Goal: Information Seeking & Learning: Learn about a topic

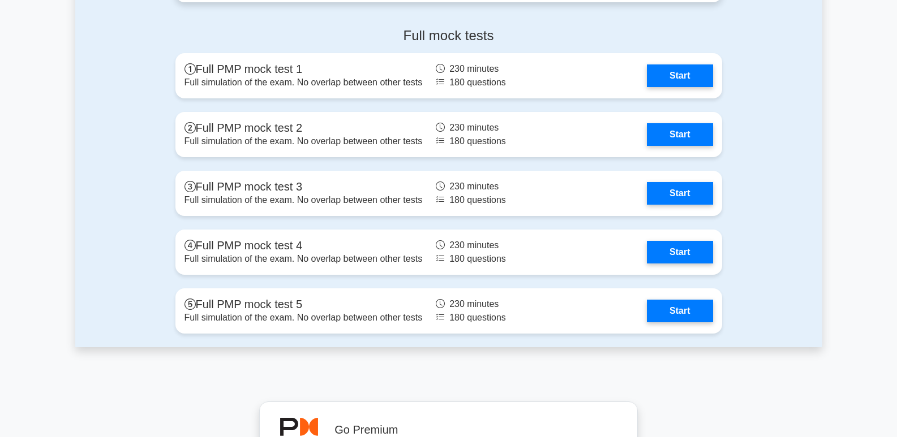
scroll to position [3283, 0]
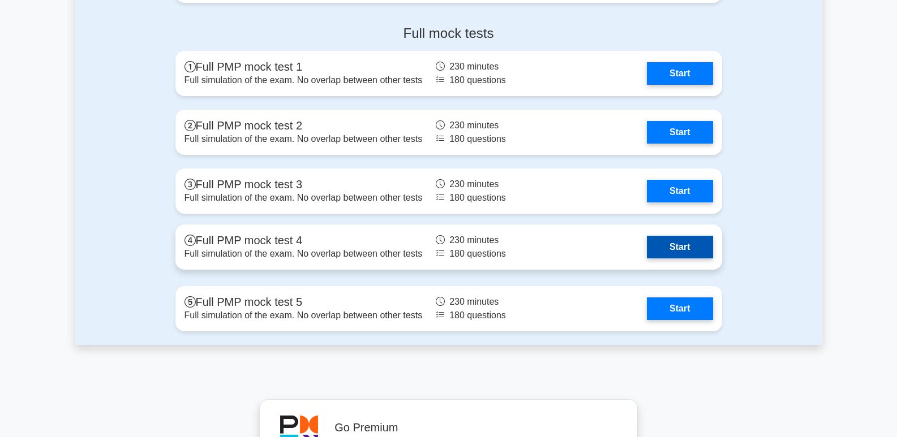
click at [673, 245] on link "Start" at bounding box center [680, 247] width 66 height 23
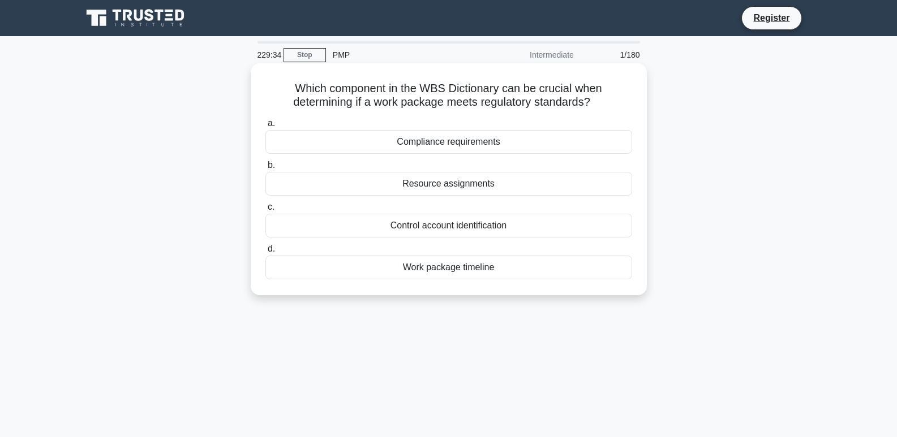
click at [427, 182] on div "Resource assignments" at bounding box center [448, 184] width 367 height 24
click at [265, 169] on input "b. Resource assignments" at bounding box center [265, 165] width 0 height 7
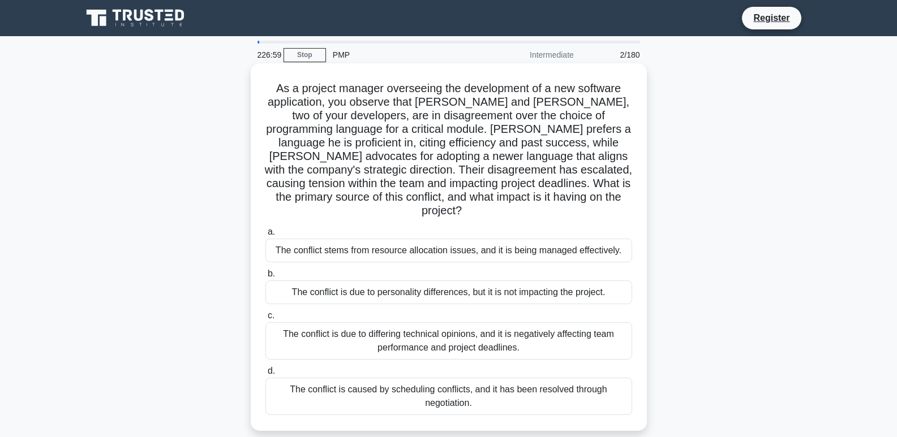
click at [480, 336] on div "The conflict is due to differing technical opinions, and it is negatively affec…" at bounding box center [448, 341] width 367 height 37
click at [265, 320] on input "c. The conflict is due to differing technical opinions, and it is negatively af…" at bounding box center [265, 315] width 0 height 7
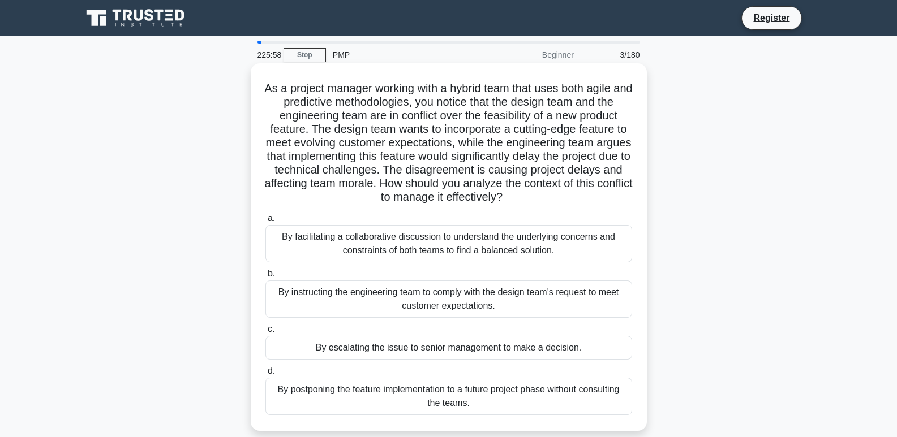
click at [391, 244] on div "By facilitating a collaborative discussion to understand the underlying concern…" at bounding box center [448, 243] width 367 height 37
click at [265, 222] on input "a. By facilitating a collaborative discussion to understand the underlying conc…" at bounding box center [265, 218] width 0 height 7
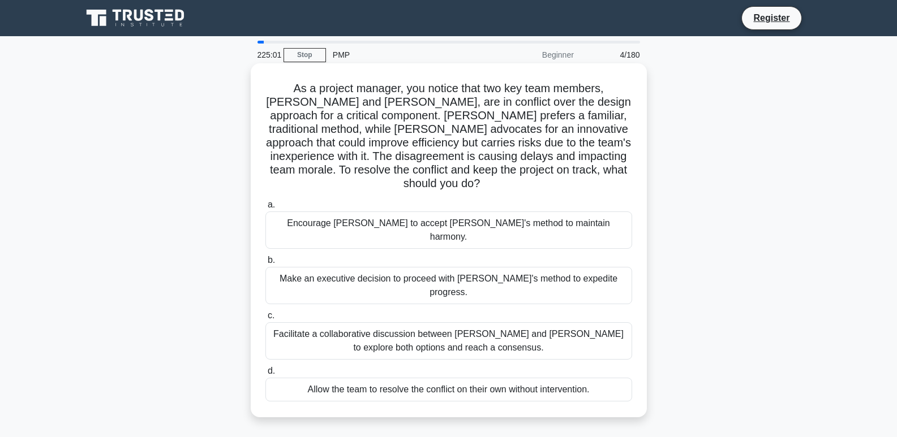
click at [429, 323] on div "Facilitate a collaborative discussion between Jake and Maria to explore both op…" at bounding box center [448, 341] width 367 height 37
click at [265, 312] on input "c. Facilitate a collaborative discussion between Jake and Maria to explore both…" at bounding box center [265, 315] width 0 height 7
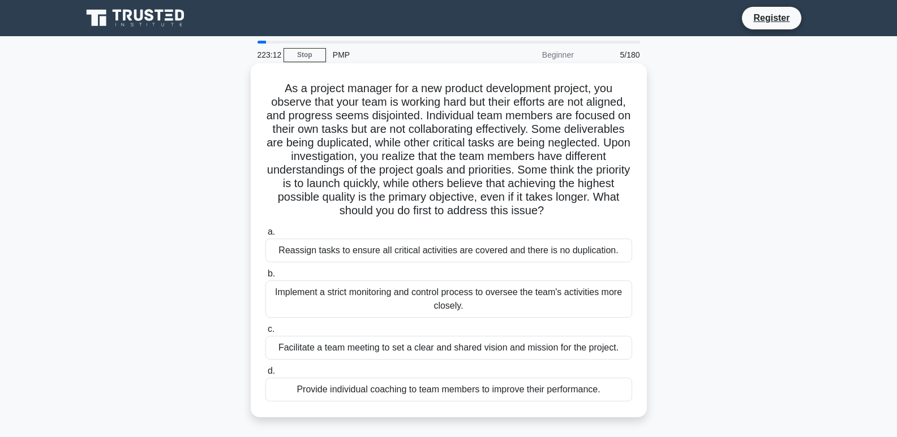
click at [389, 250] on div "Reassign tasks to ensure all critical activities are covered and there is no du…" at bounding box center [448, 251] width 367 height 24
click at [265, 236] on input "a. Reassign tasks to ensure all critical activities are covered and there is no…" at bounding box center [265, 232] width 0 height 7
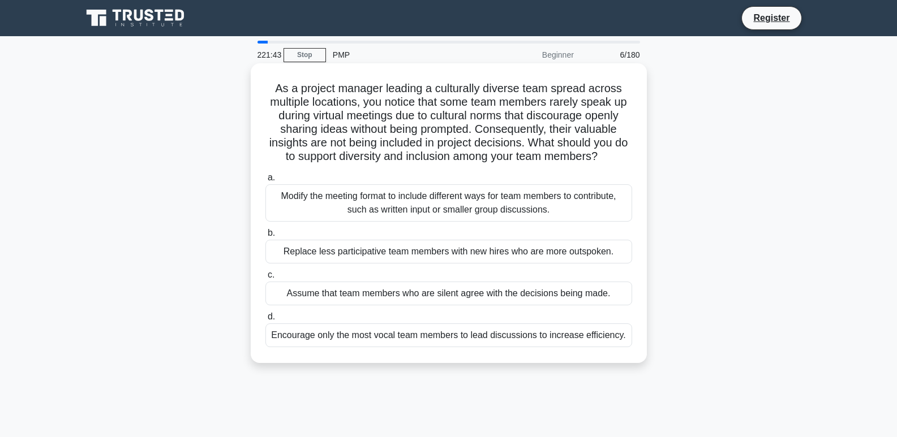
click at [519, 208] on div "Modify the meeting format to include different ways for team members to contrib…" at bounding box center [448, 203] width 367 height 37
click at [265, 182] on input "a. Modify the meeting format to include different ways for team members to cont…" at bounding box center [265, 177] width 0 height 7
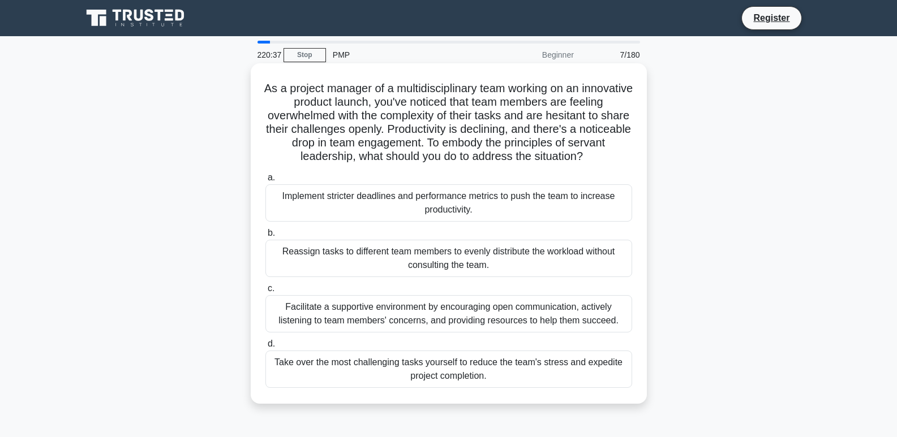
click at [461, 325] on div "Facilitate a supportive environment by encouraging open communication, actively…" at bounding box center [448, 313] width 367 height 37
click at [265, 293] on input "c. Facilitate a supportive environment by encouraging open communication, activ…" at bounding box center [265, 288] width 0 height 7
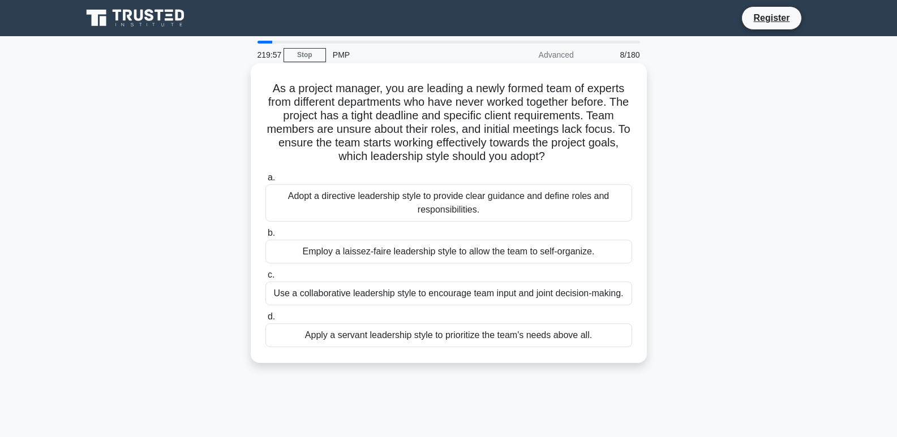
click at [476, 203] on div "Adopt a directive leadership style to provide clear guidance and define roles a…" at bounding box center [448, 203] width 367 height 37
click at [265, 182] on input "a. Adopt a directive leadership style to provide clear guidance and define role…" at bounding box center [265, 177] width 0 height 7
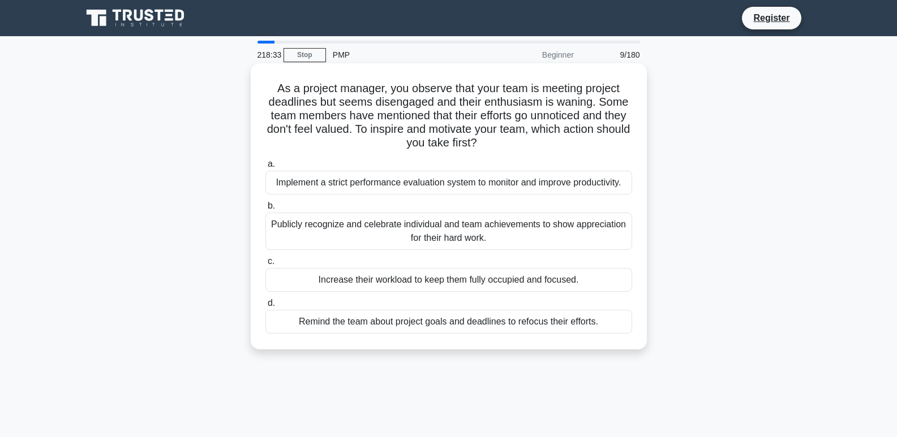
click at [466, 236] on div "Publicly recognize and celebrate individual and team achievements to show appre…" at bounding box center [448, 231] width 367 height 37
click at [265, 210] on input "b. Publicly recognize and celebrate individual and team achievements to show ap…" at bounding box center [265, 206] width 0 height 7
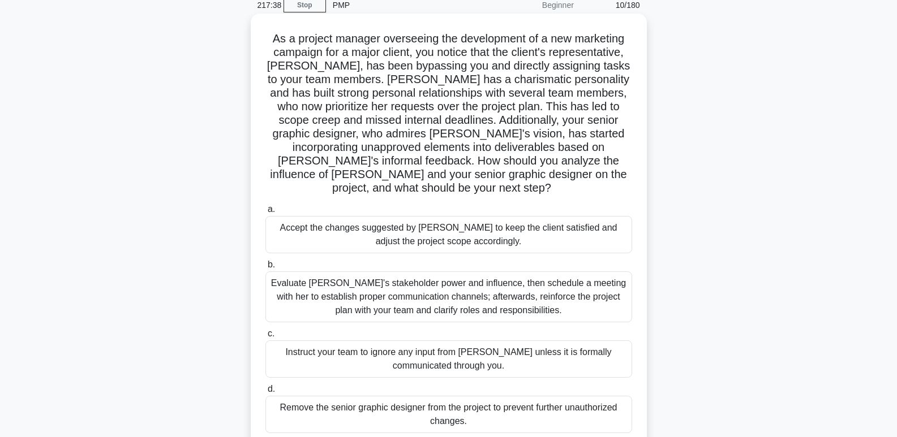
scroll to position [113, 0]
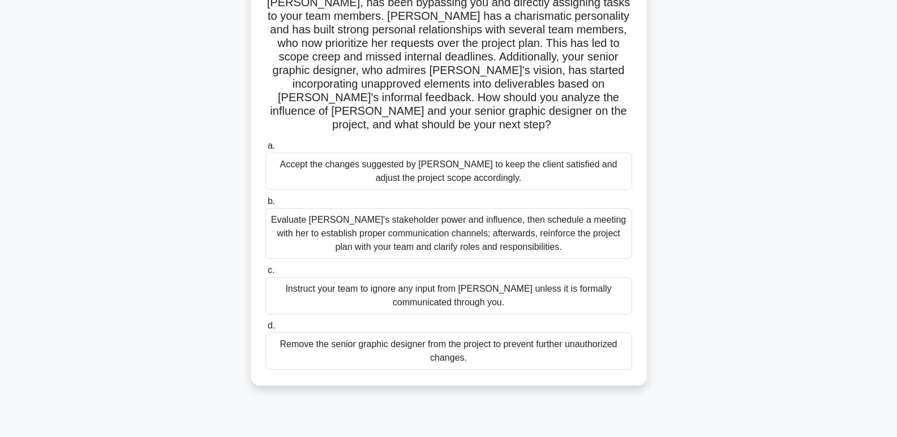
click at [368, 230] on div "Evaluate Jenna's stakeholder power and influence, then schedule a meeting with …" at bounding box center [448, 233] width 367 height 51
click at [265, 205] on input "b. Evaluate Jenna's stakeholder power and influence, then schedule a meeting wi…" at bounding box center [265, 201] width 0 height 7
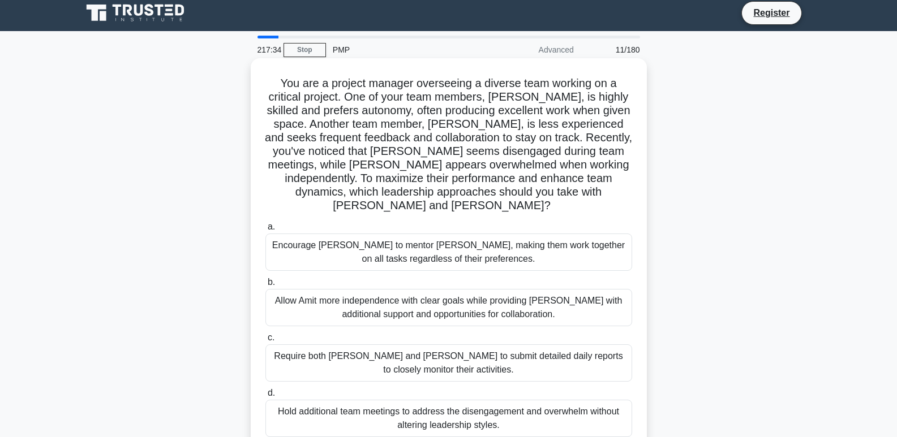
scroll to position [0, 0]
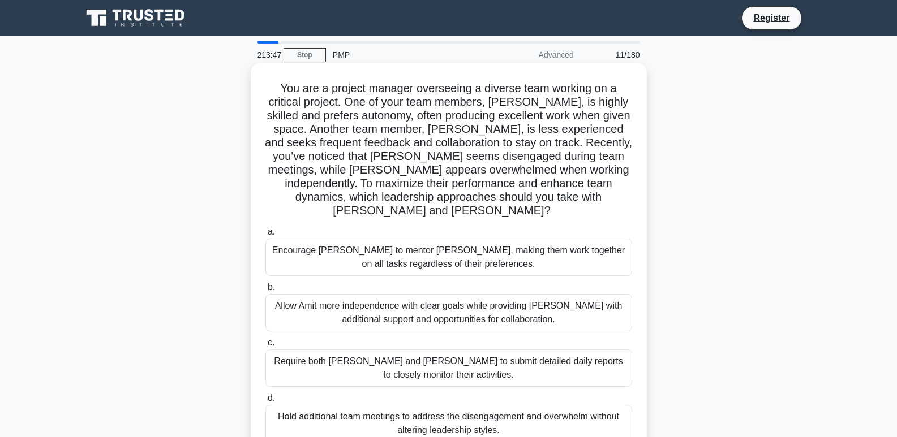
click at [407, 307] on div "Allow Amit more independence with clear goals while providing Sophia with addit…" at bounding box center [448, 312] width 367 height 37
click at [265, 291] on input "b. Allow Amit more independence with clear goals while providing Sophia with ad…" at bounding box center [265, 287] width 0 height 7
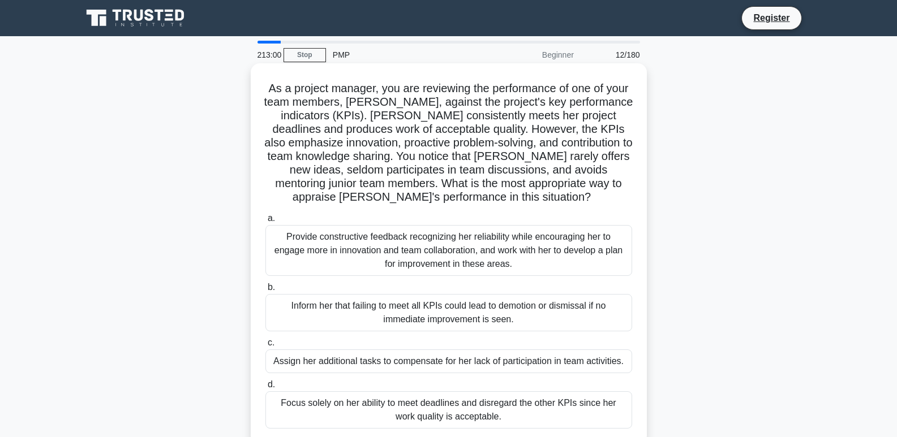
click at [364, 247] on div "Provide constructive feedback recognizing her reliability while encouraging her…" at bounding box center [448, 250] width 367 height 51
click at [265, 222] on input "a. Provide constructive feedback recognizing her reliability while encouraging …" at bounding box center [265, 218] width 0 height 7
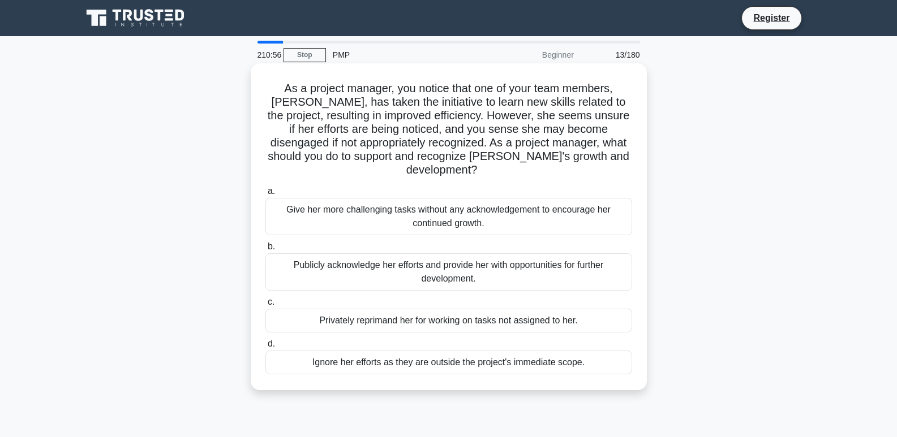
click at [411, 260] on div "Publicly acknowledge her efforts and provide her with opportunities for further…" at bounding box center [448, 272] width 367 height 37
click at [265, 251] on input "b. Publicly acknowledge her efforts and provide her with opportunities for furt…" at bounding box center [265, 246] width 0 height 7
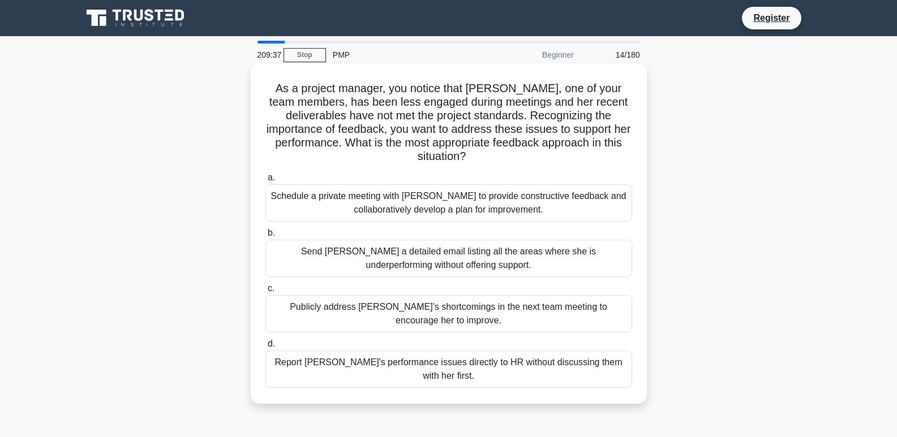
click at [406, 198] on div "Schedule a private meeting with Samantha to provide constructive feedback and c…" at bounding box center [448, 203] width 367 height 37
click at [265, 182] on input "a. Schedule a private meeting with Samantha to provide constructive feedback an…" at bounding box center [265, 177] width 0 height 7
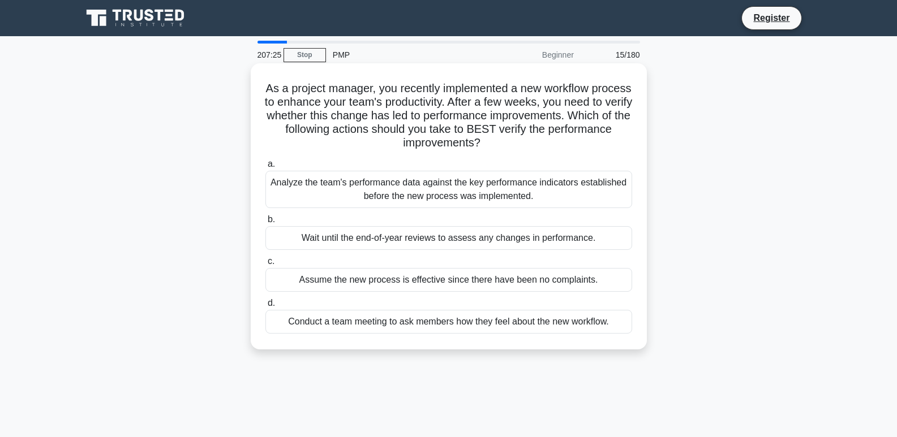
click at [458, 191] on div "Analyze the team's performance data against the key performance indicators esta…" at bounding box center [448, 189] width 367 height 37
click at [265, 168] on input "a. Analyze the team's performance data against the key performance indicators e…" at bounding box center [265, 164] width 0 height 7
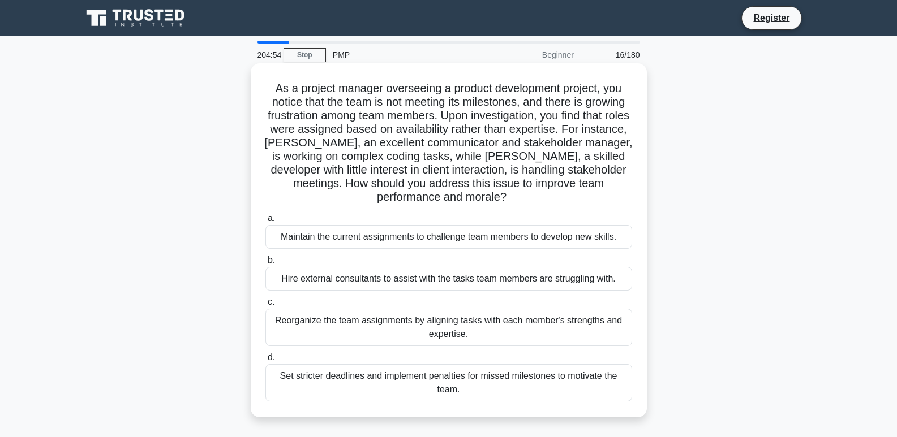
click at [384, 328] on div "Reorganize the team assignments by aligning tasks with each member's strengths …" at bounding box center [448, 327] width 367 height 37
click at [265, 306] on input "c. Reorganize the team assignments by aligning tasks with each member's strengt…" at bounding box center [265, 302] width 0 height 7
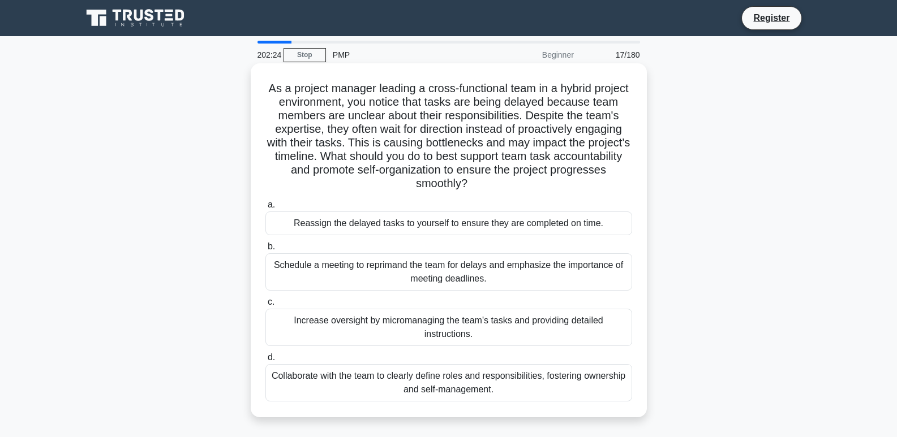
click at [478, 385] on div "Collaborate with the team to clearly define roles and responsibilities, fosteri…" at bounding box center [448, 382] width 367 height 37
click at [265, 362] on input "d. Collaborate with the team to clearly define roles and responsibilities, fost…" at bounding box center [265, 357] width 0 height 7
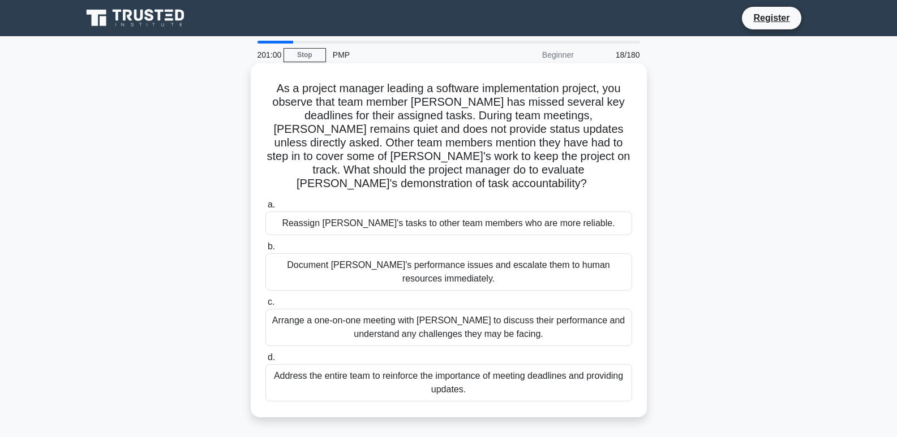
click at [357, 311] on div "Arrange a one-on-one meeting with Jamie to discuss their performance and unders…" at bounding box center [448, 327] width 367 height 37
click at [265, 306] on input "c. Arrange a one-on-one meeting with Jamie to discuss their performance and und…" at bounding box center [265, 302] width 0 height 7
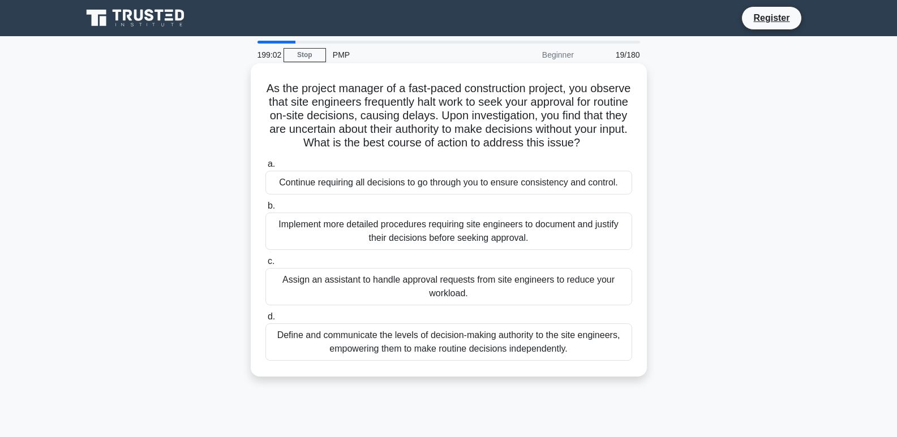
click at [428, 361] on div "Define and communicate the levels of decision-making authority to the site engi…" at bounding box center [448, 342] width 367 height 37
click at [265, 321] on input "d. Define and communicate the levels of decision-making authority to the site e…" at bounding box center [265, 317] width 0 height 7
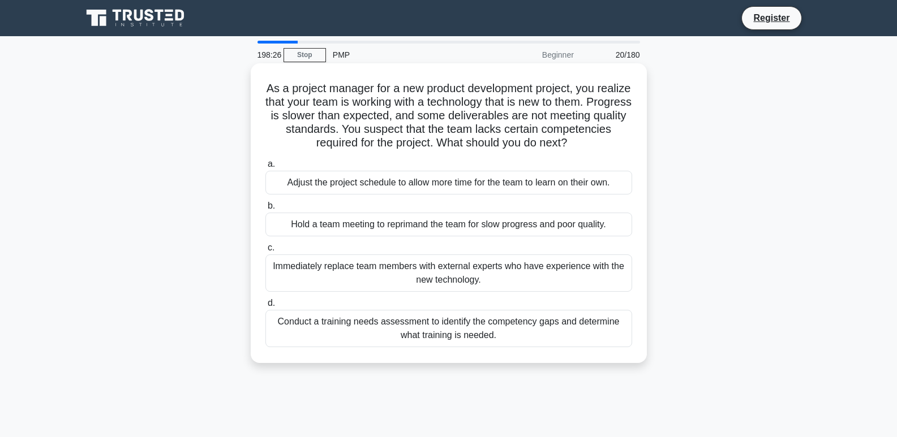
click at [450, 336] on div "Conduct a training needs assessment to identify the competency gaps and determi…" at bounding box center [448, 328] width 367 height 37
click at [265, 307] on input "d. Conduct a training needs assessment to identify the competency gaps and dete…" at bounding box center [265, 303] width 0 height 7
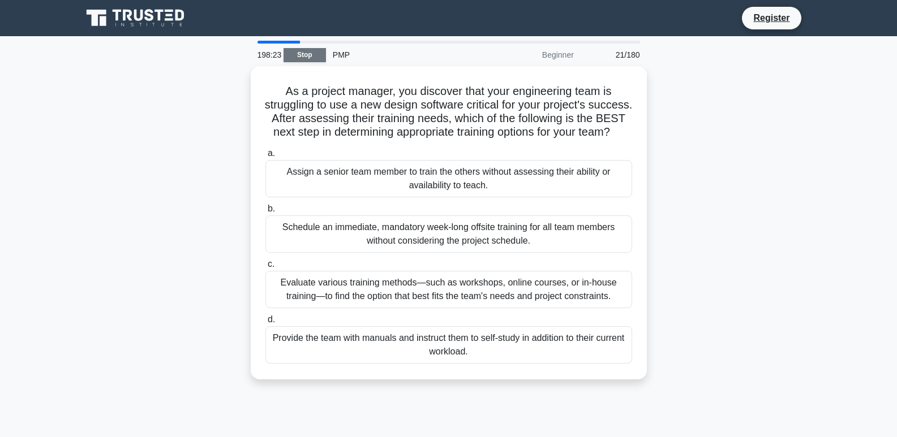
click at [291, 50] on link "Stop" at bounding box center [305, 55] width 42 height 14
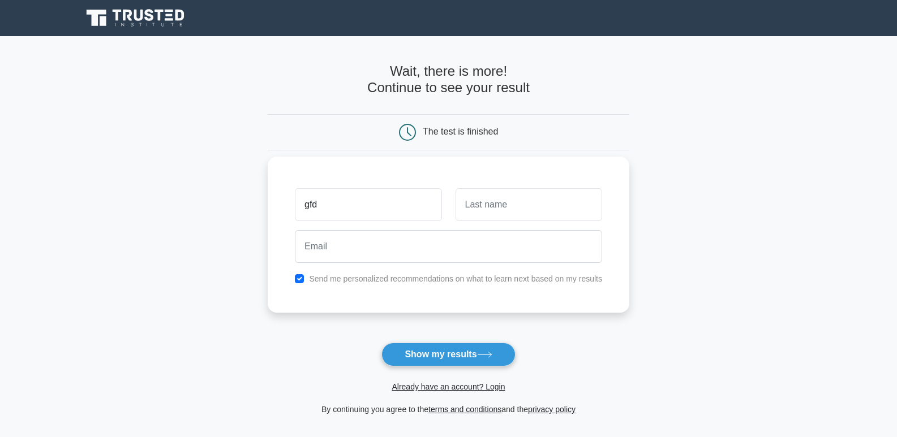
type input "gfd"
click at [501, 213] on input "text" at bounding box center [529, 204] width 147 height 33
type input "gt"
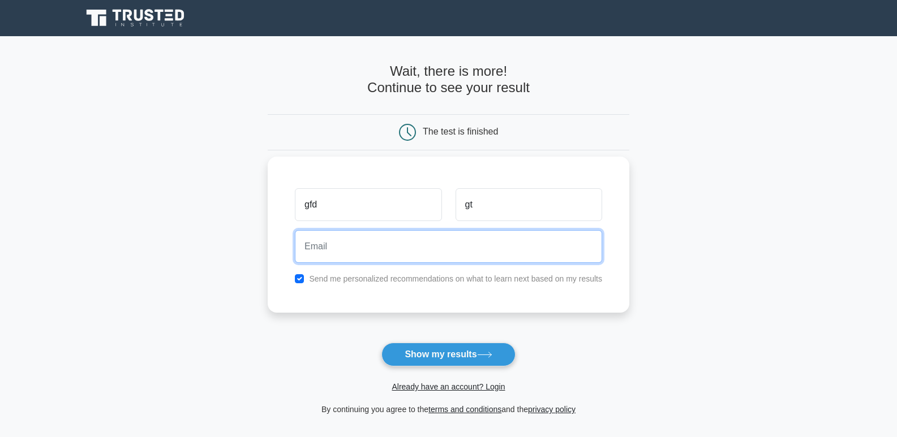
click at [384, 252] on input "email" at bounding box center [448, 246] width 307 height 33
type input "sherazkabeer10@gmail.com"
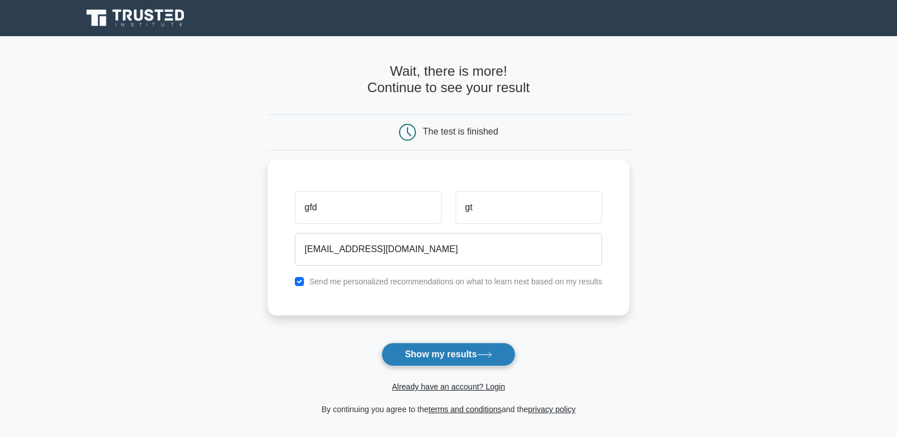
click at [410, 363] on button "Show my results" at bounding box center [448, 355] width 134 height 24
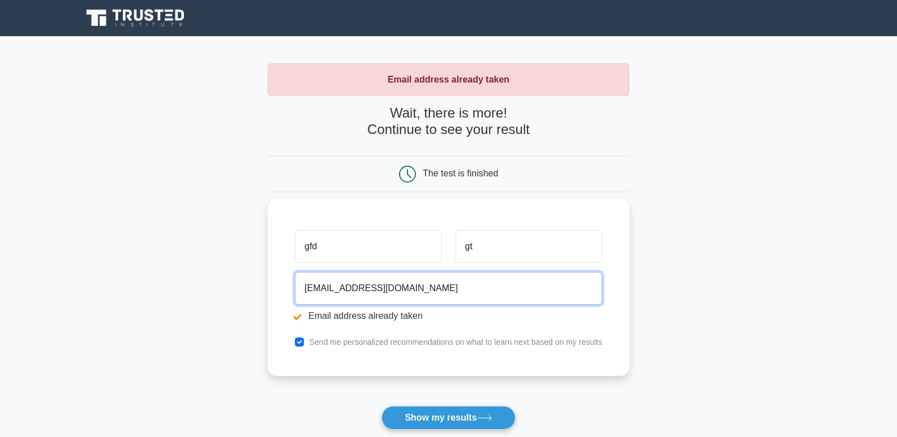
click at [429, 295] on input "sherazkabeer10@gmail.com" at bounding box center [448, 288] width 307 height 33
drag, startPoint x: 429, startPoint y: 295, endPoint x: 49, endPoint y: 301, distance: 380.4
click at [49, 301] on main "Email address already taken Wait, there is more! Continue to see your result Th…" at bounding box center [448, 271] width 897 height 471
click at [332, 284] on input "email" at bounding box center [448, 288] width 307 height 33
type input "IE@INDUS-HOME1.COM"
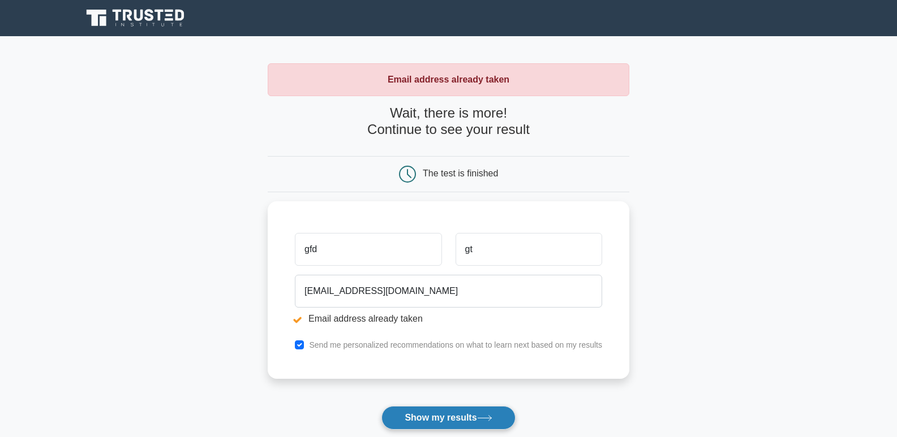
click at [442, 414] on button "Show my results" at bounding box center [448, 418] width 134 height 24
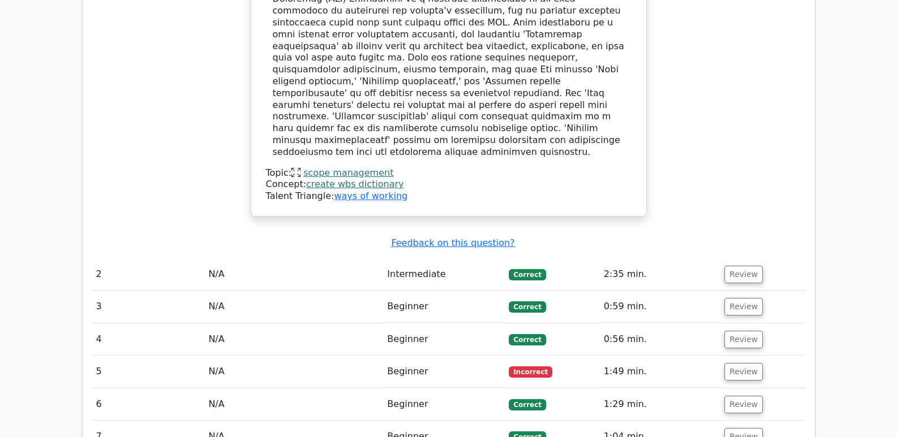
scroll to position [1245, 0]
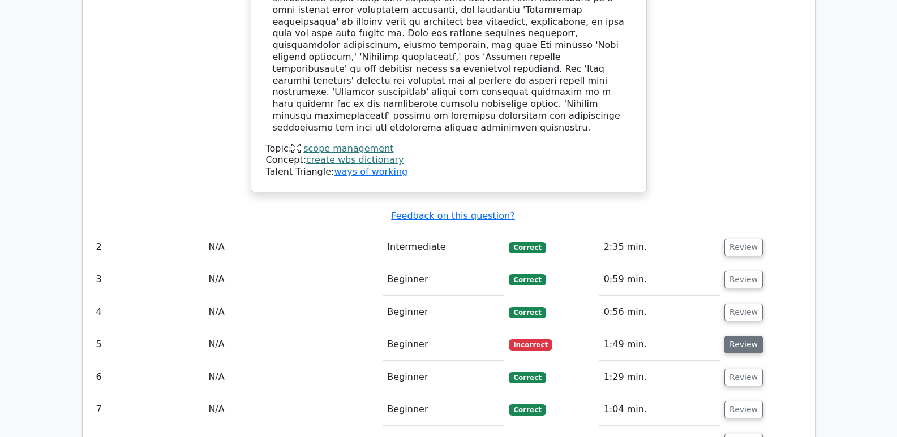
click at [742, 336] on button "Review" at bounding box center [743, 345] width 38 height 18
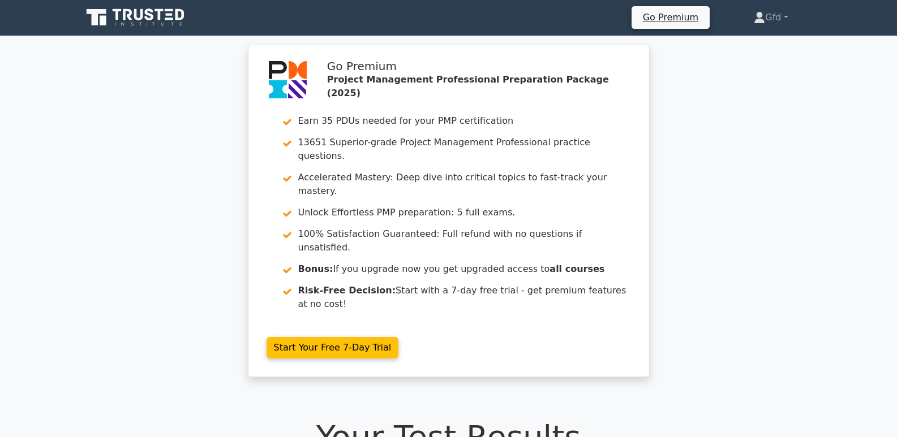
scroll to position [0, 0]
